Goal: Information Seeking & Learning: Learn about a topic

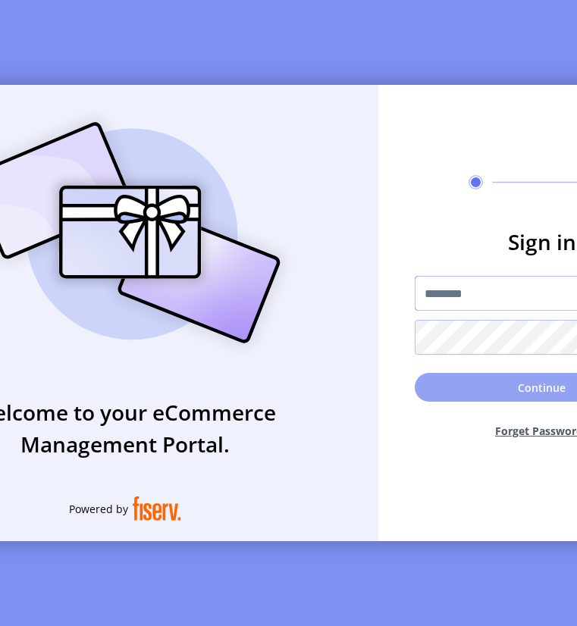
type input "**********"
click at [520, 394] on button "Continue" at bounding box center [542, 387] width 255 height 29
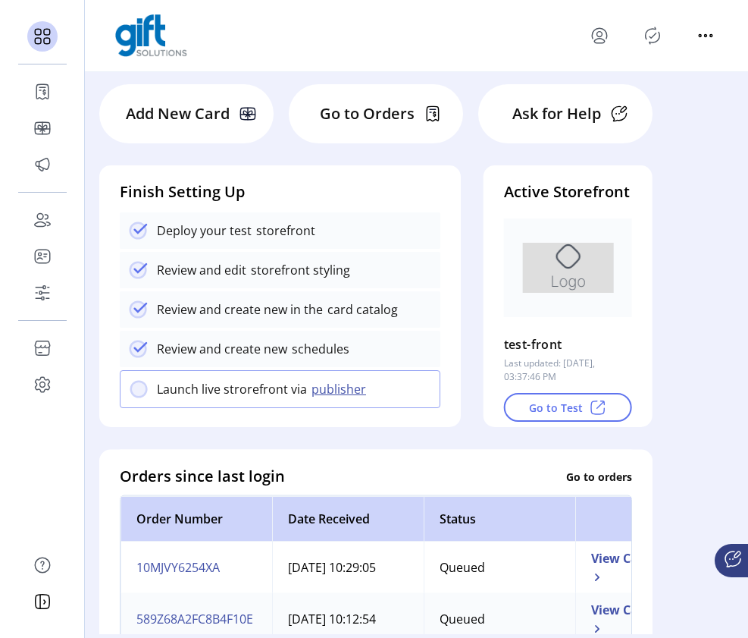
scroll to position [64, 0]
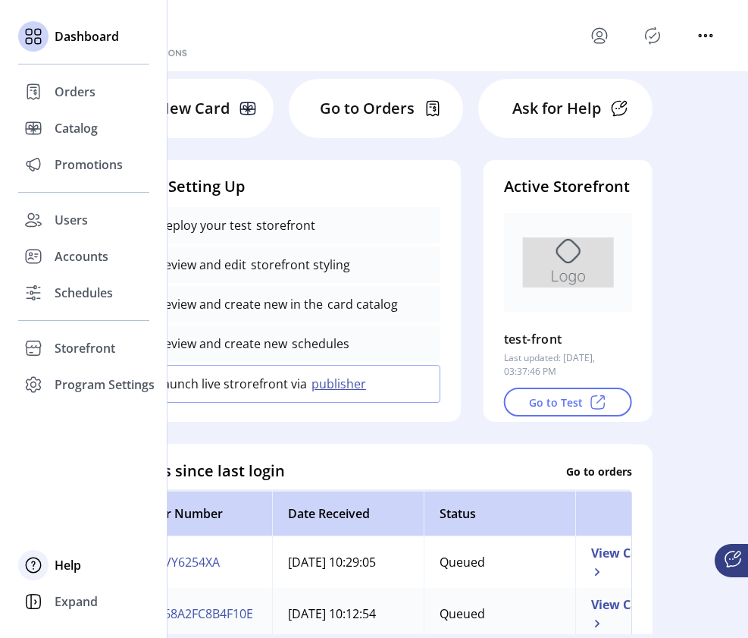
click at [46, 563] on div at bounding box center [33, 565] width 30 height 30
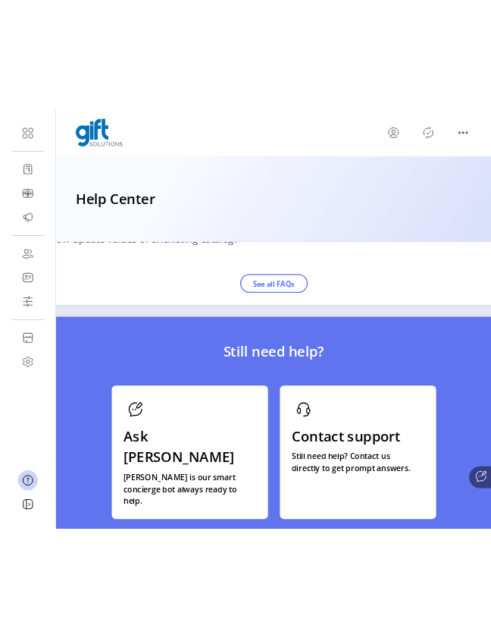
scroll to position [1535, 0]
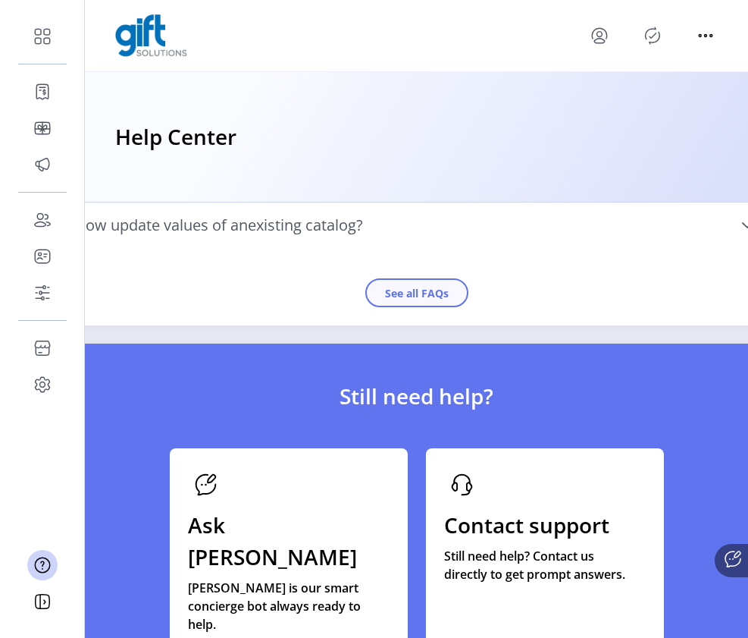
click at [444, 307] on button "See all FAQs" at bounding box center [416, 292] width 103 height 29
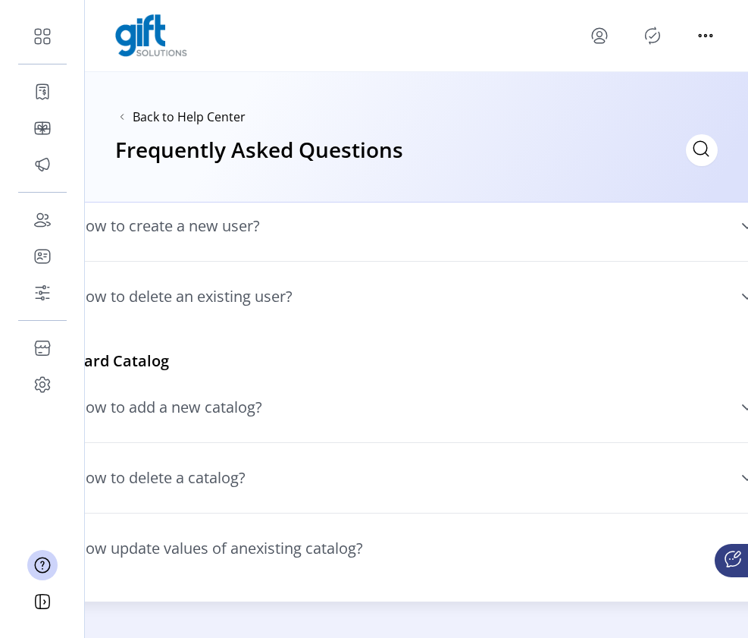
scroll to position [171, 0]
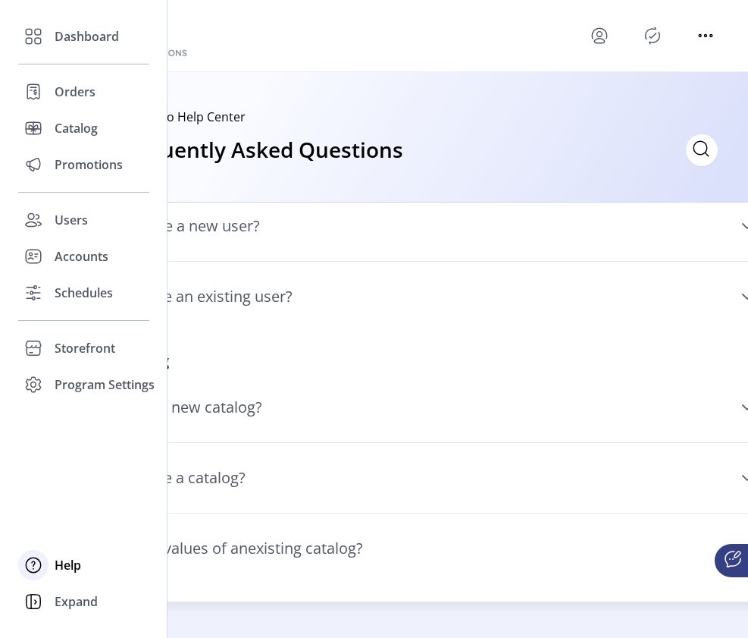
click at [45, 570] on div at bounding box center [33, 565] width 30 height 30
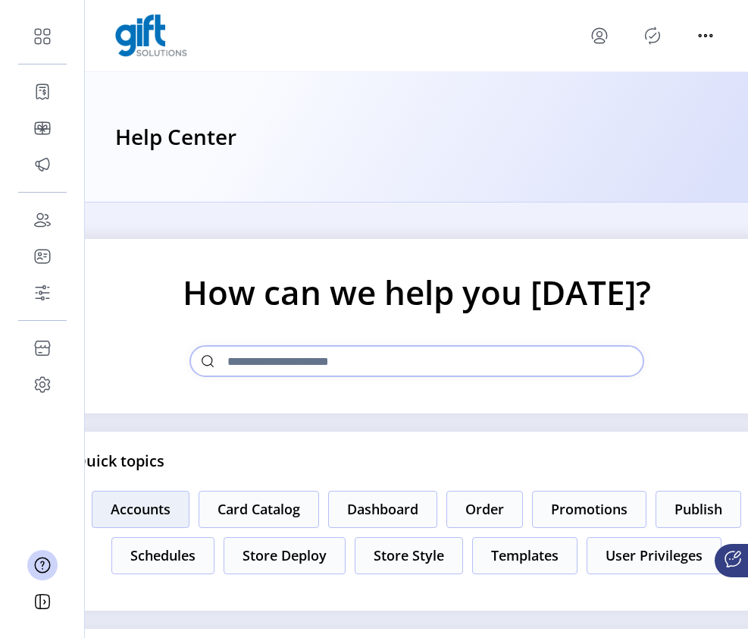
click at [190, 519] on button "Accounts" at bounding box center [141, 508] width 98 height 37
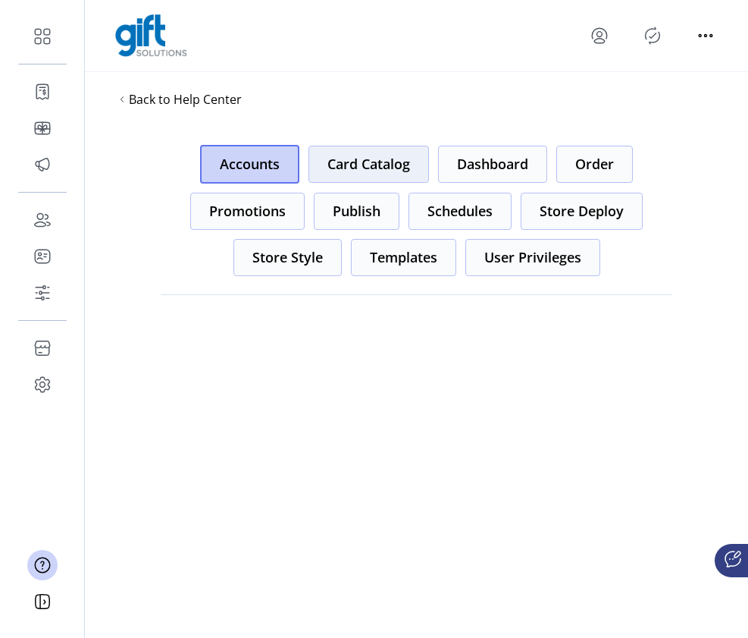
click at [390, 165] on button "Card Catalog" at bounding box center [369, 164] width 121 height 37
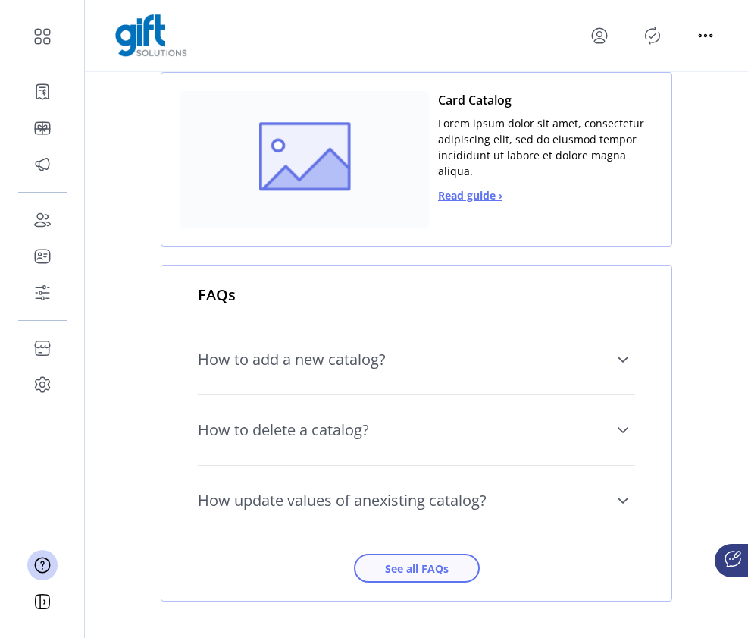
click at [383, 569] on span "See all FAQs" at bounding box center [417, 568] width 86 height 16
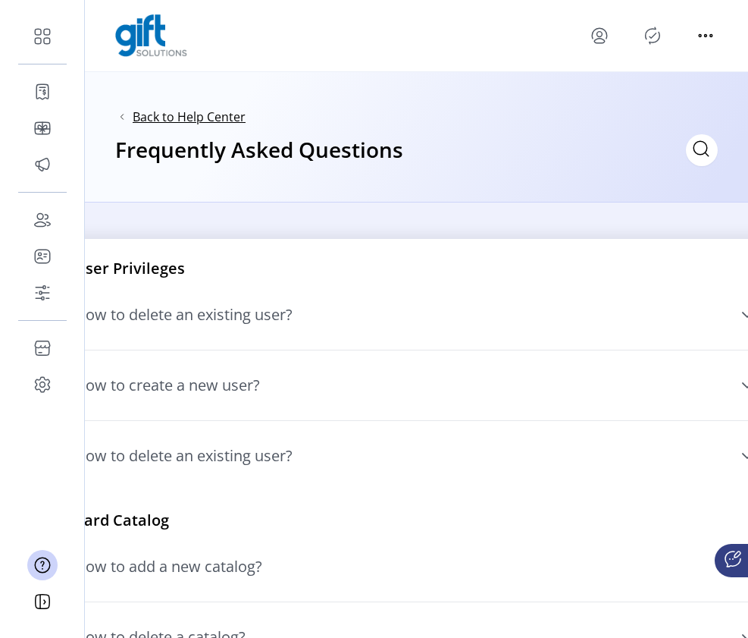
click at [217, 111] on span "Back to Help Center" at bounding box center [189, 117] width 113 height 18
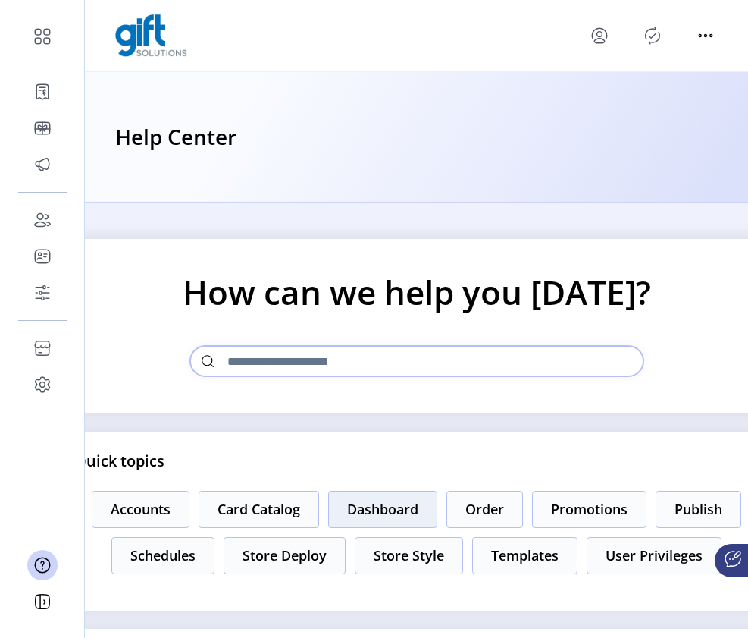
click at [437, 513] on button "Dashboard" at bounding box center [382, 508] width 109 height 37
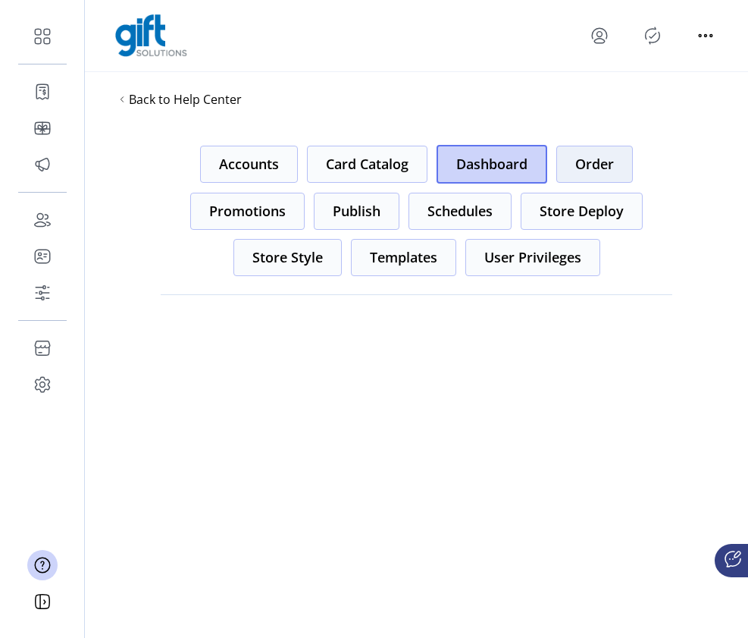
click at [576, 167] on button "Order" at bounding box center [594, 164] width 77 height 37
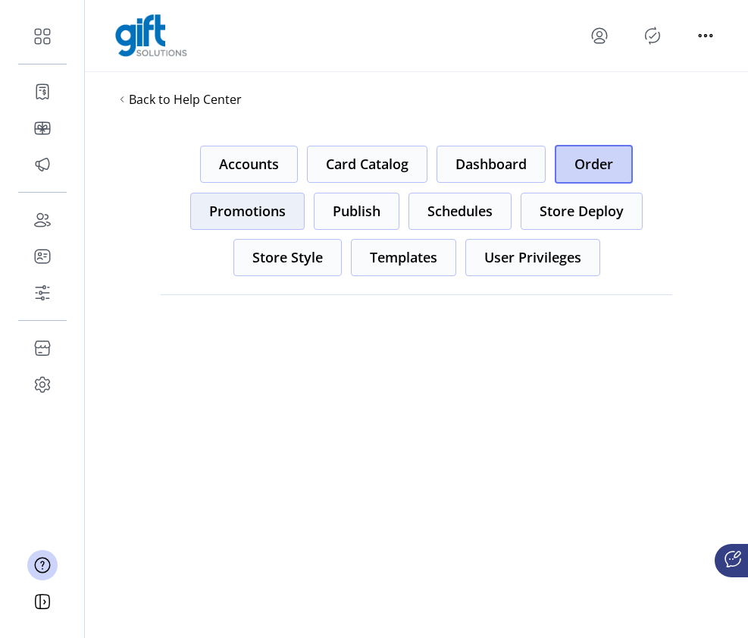
click at [249, 211] on button "Promotions" at bounding box center [247, 211] width 114 height 37
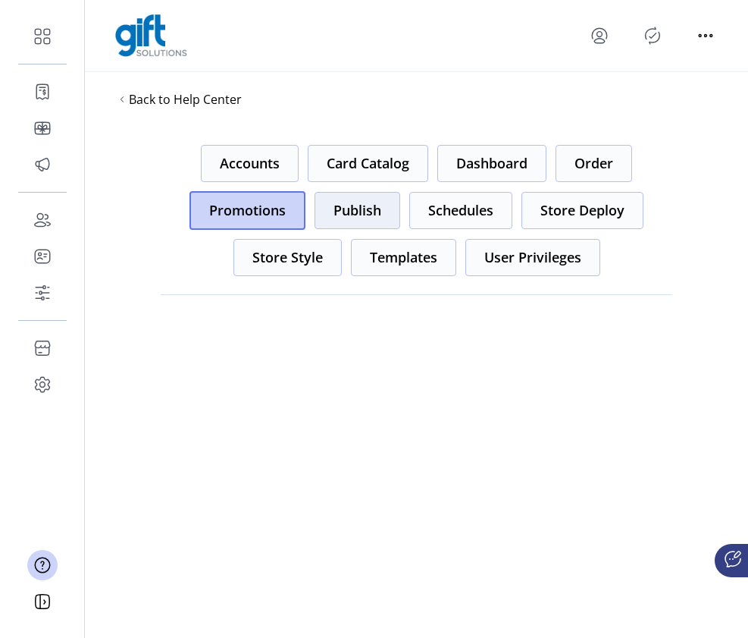
click at [384, 208] on button "Publish" at bounding box center [358, 210] width 86 height 37
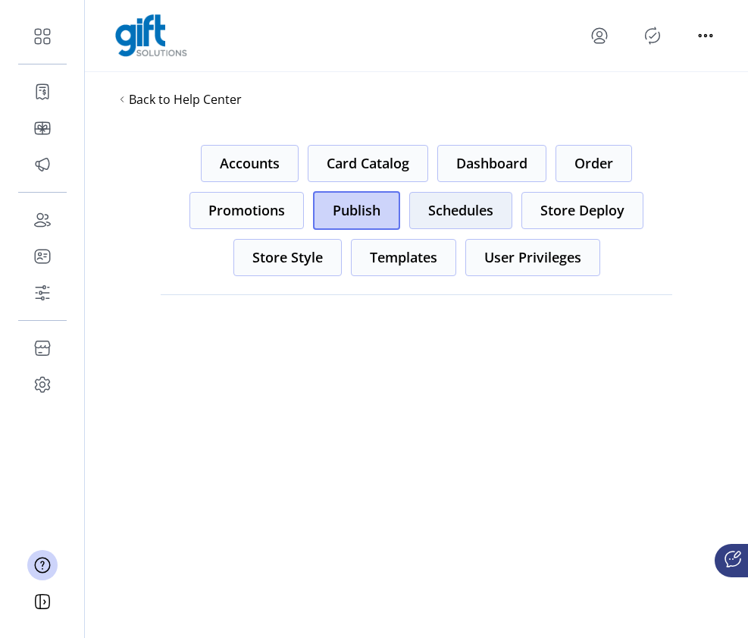
click at [484, 211] on button "Schedules" at bounding box center [460, 210] width 103 height 37
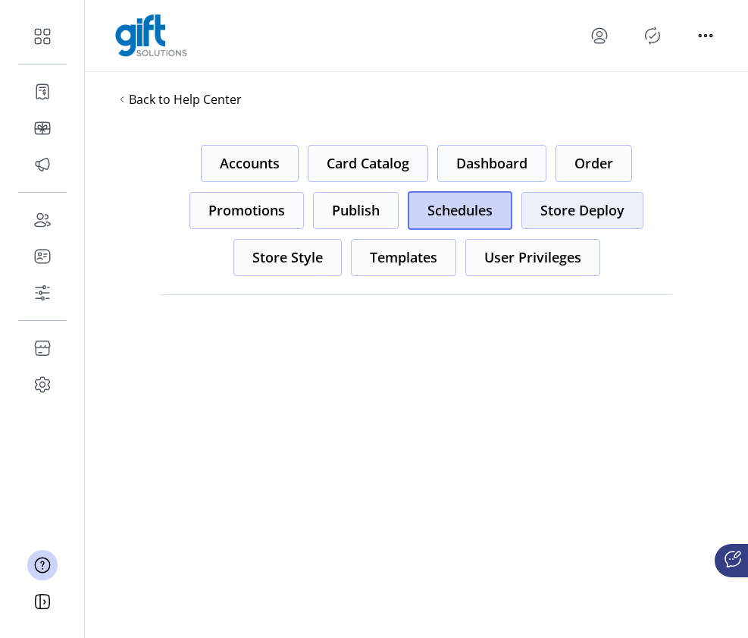
click at [576, 215] on button "Store Deploy" at bounding box center [583, 210] width 122 height 37
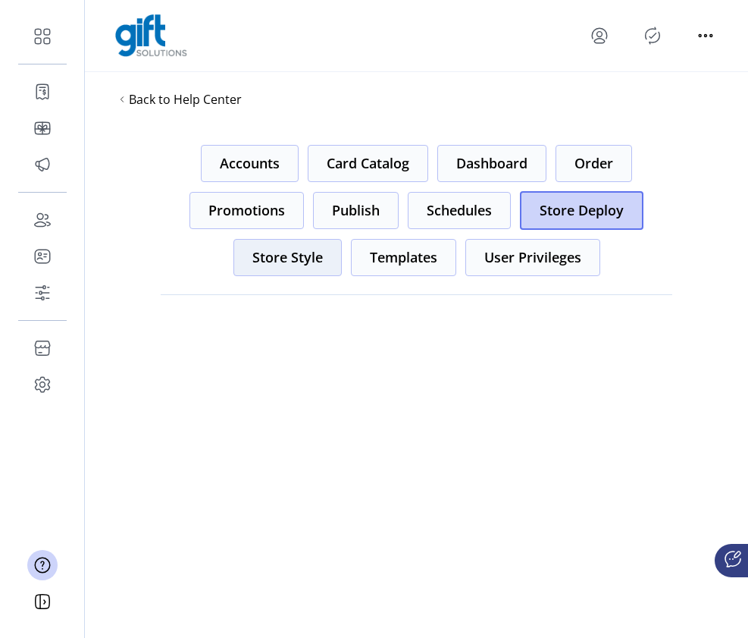
click at [290, 262] on button "Store Style" at bounding box center [287, 257] width 108 height 37
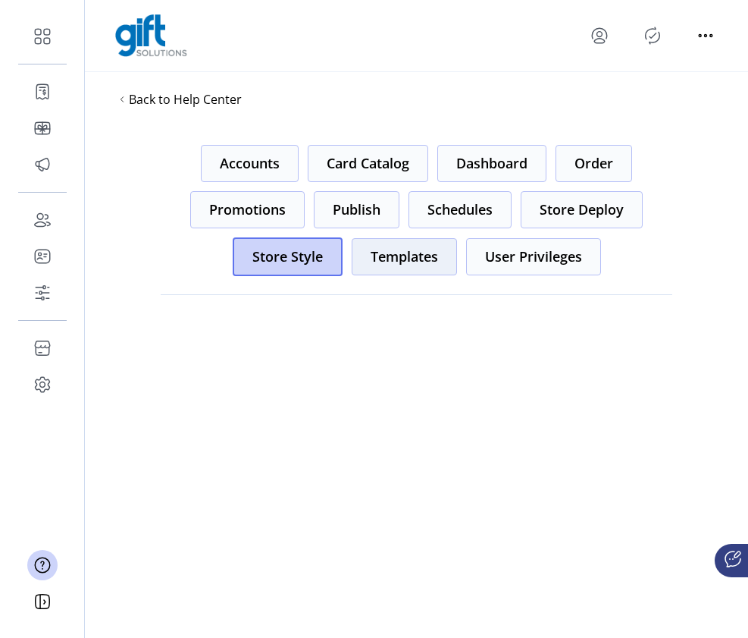
click at [398, 261] on button "Templates" at bounding box center [404, 256] width 105 height 37
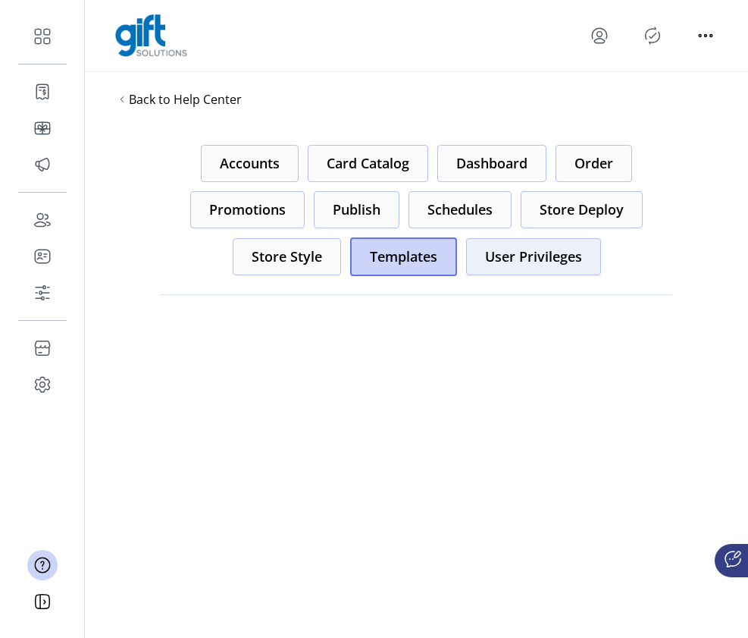
click at [571, 252] on button "User Privileges" at bounding box center [533, 256] width 135 height 37
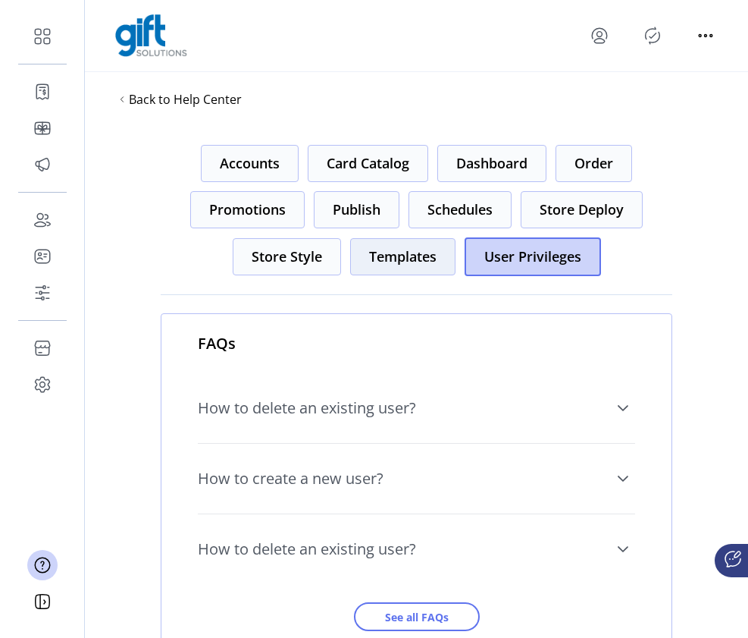
click at [407, 260] on button "Templates" at bounding box center [402, 256] width 105 height 37
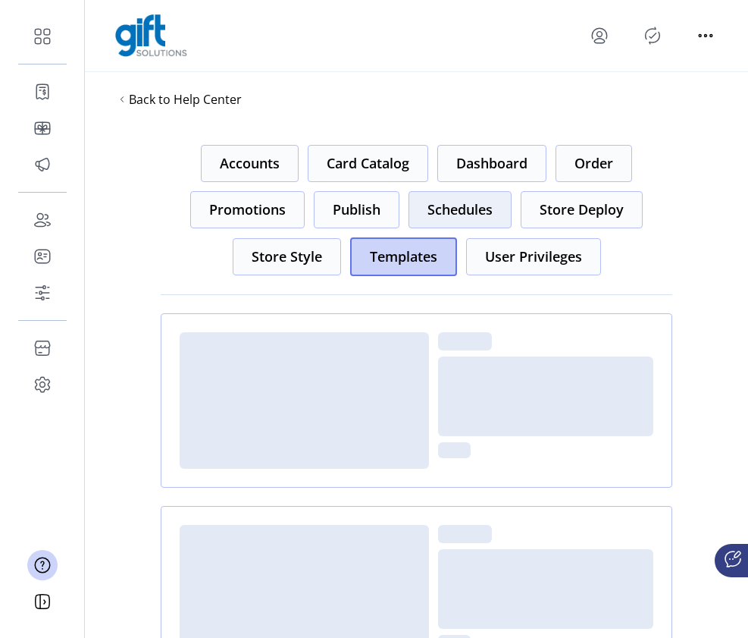
click at [475, 213] on button "Schedules" at bounding box center [460, 209] width 103 height 37
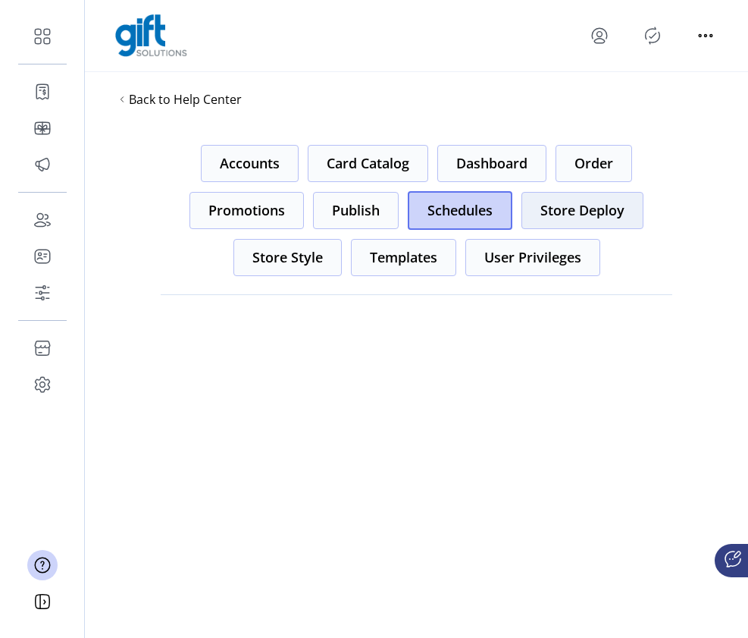
click at [576, 205] on button "Store Deploy" at bounding box center [583, 210] width 122 height 37
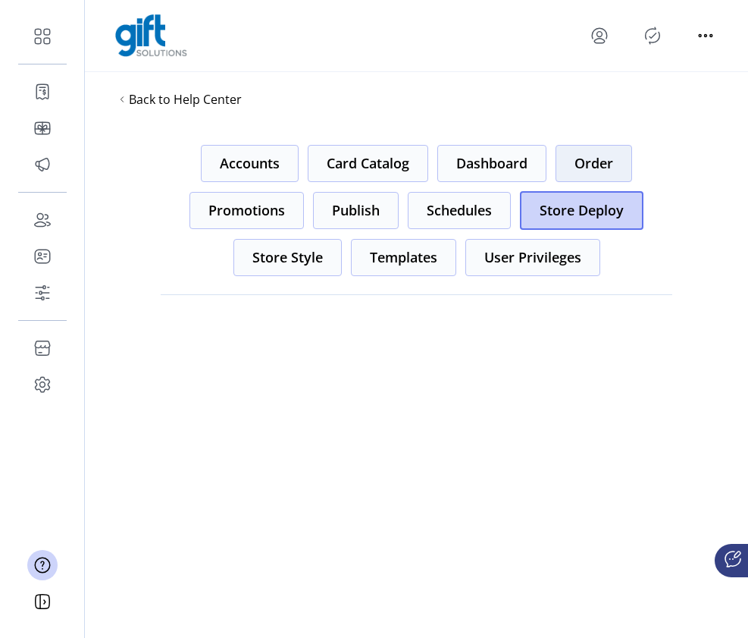
click at [576, 159] on button "Order" at bounding box center [594, 163] width 77 height 37
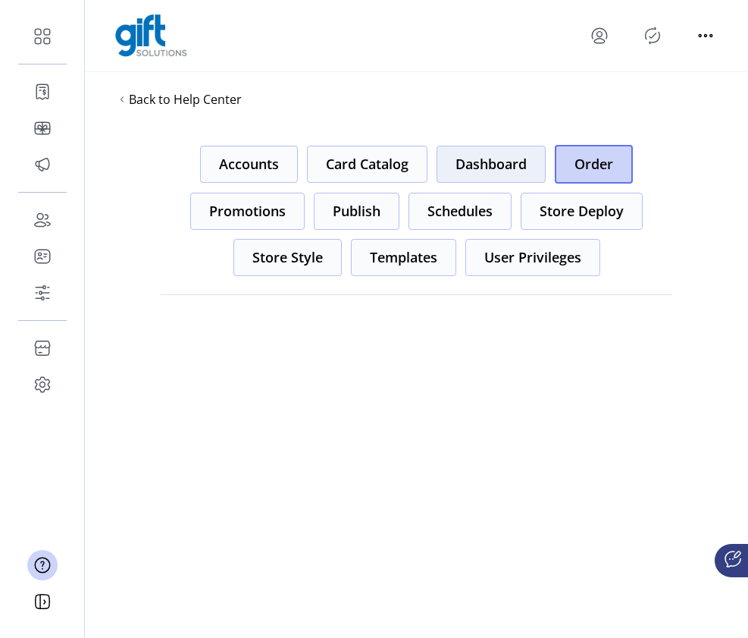
click at [494, 174] on button "Dashboard" at bounding box center [491, 164] width 109 height 37
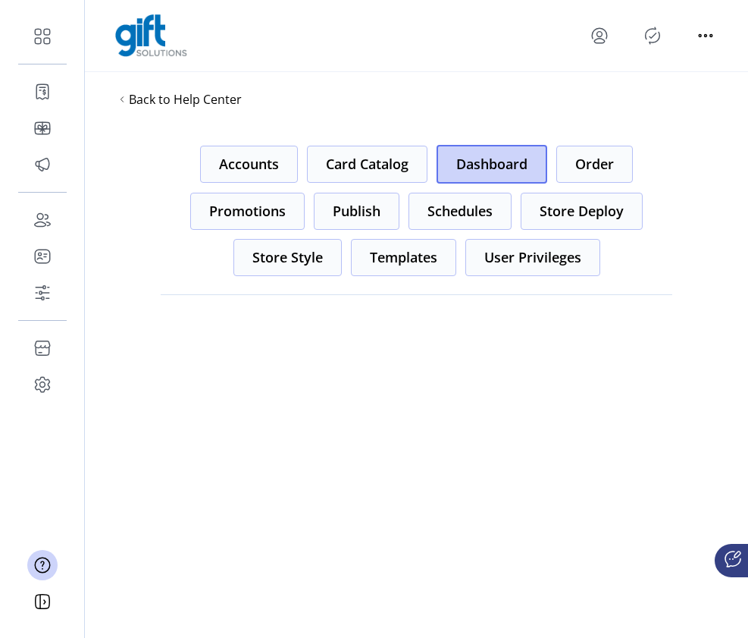
click at [355, 183] on div "Accounts Card Catalog Dashboard Order Promotions Publish Schedules Store Deploy…" at bounding box center [417, 210] width 512 height 131
click at [362, 165] on button "Card Catalog" at bounding box center [367, 164] width 121 height 37
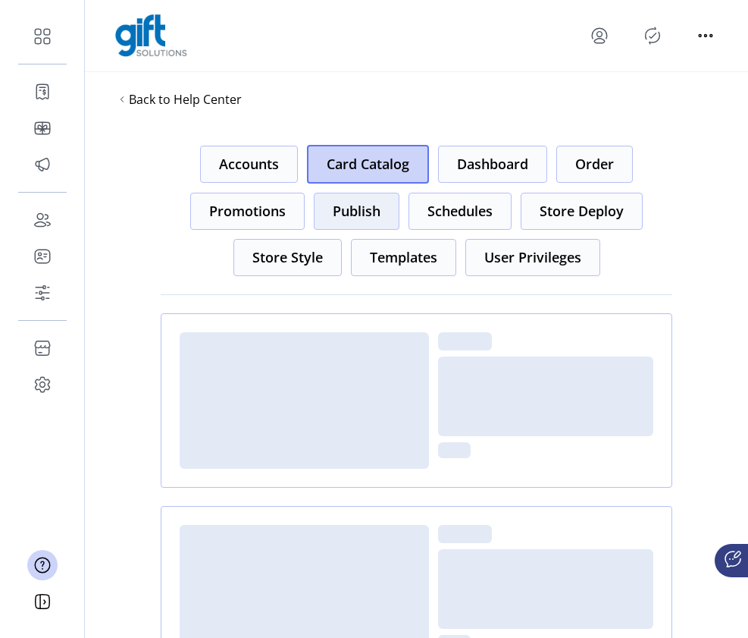
click at [355, 201] on button "Publish" at bounding box center [357, 211] width 86 height 37
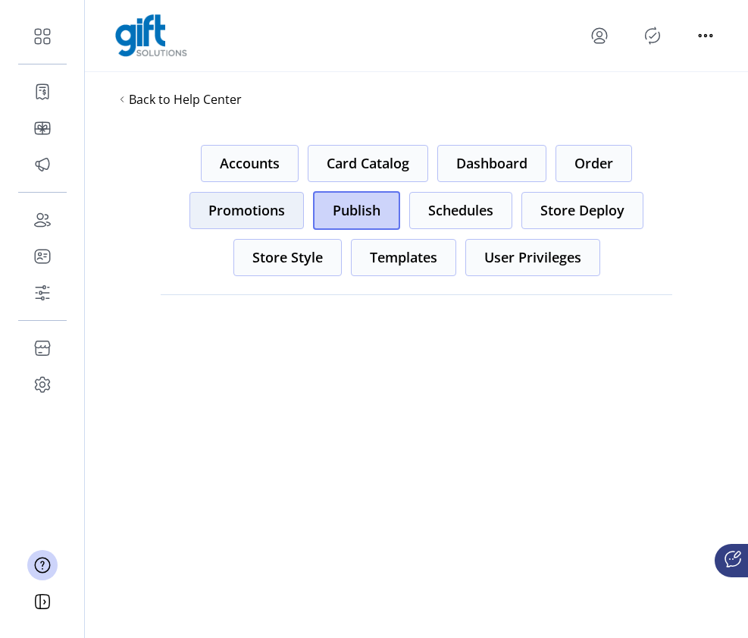
click at [241, 224] on button "Promotions" at bounding box center [247, 210] width 114 height 37
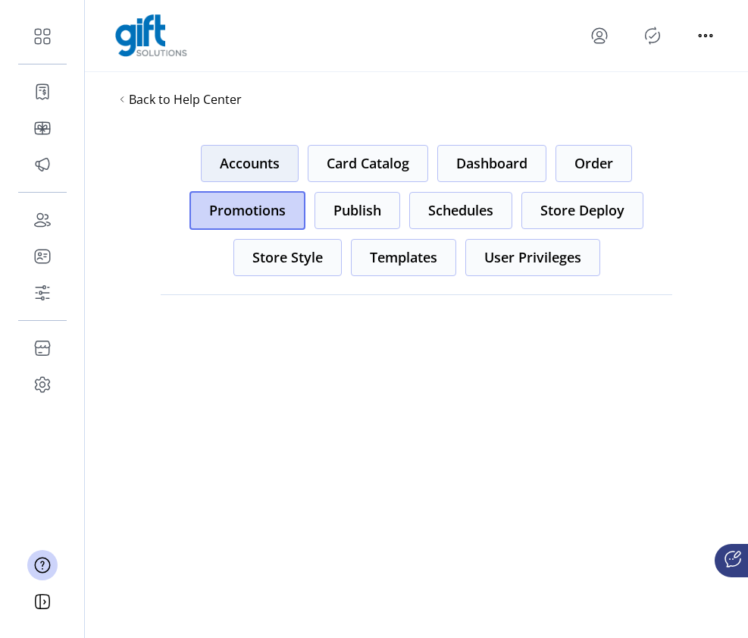
click at [262, 170] on button "Accounts" at bounding box center [250, 163] width 98 height 37
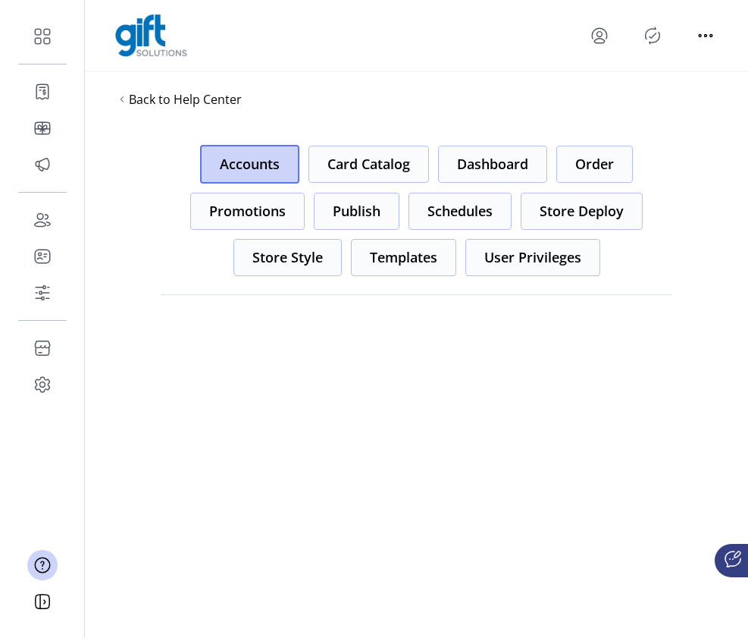
click at [460, 114] on div "Back to Help Center" at bounding box center [416, 99] width 663 height 55
